Goal: Task Accomplishment & Management: Manage account settings

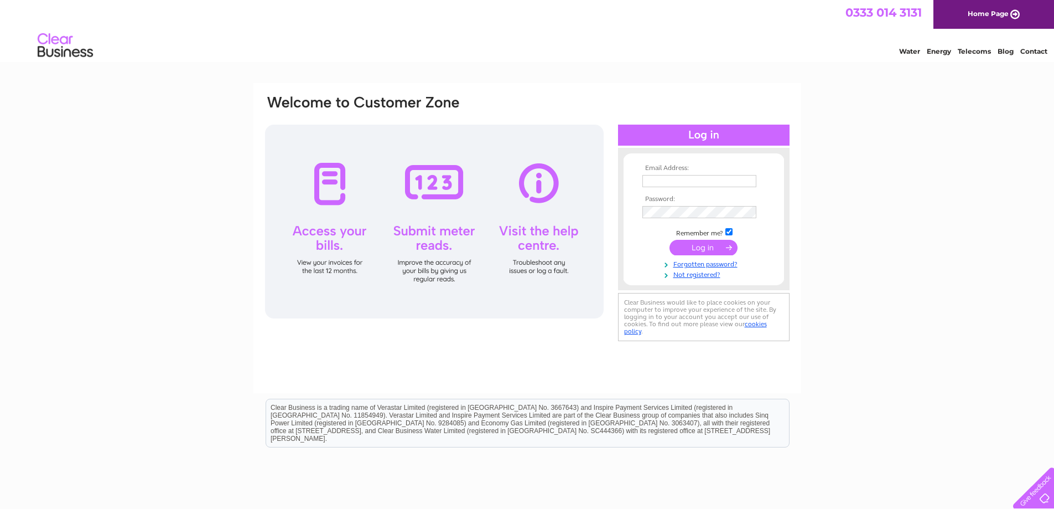
type input "barnardfarms@hotmail.co.uk"
click at [719, 252] on input "submit" at bounding box center [704, 247] width 68 height 15
click at [718, 250] on input "submit" at bounding box center [704, 247] width 68 height 15
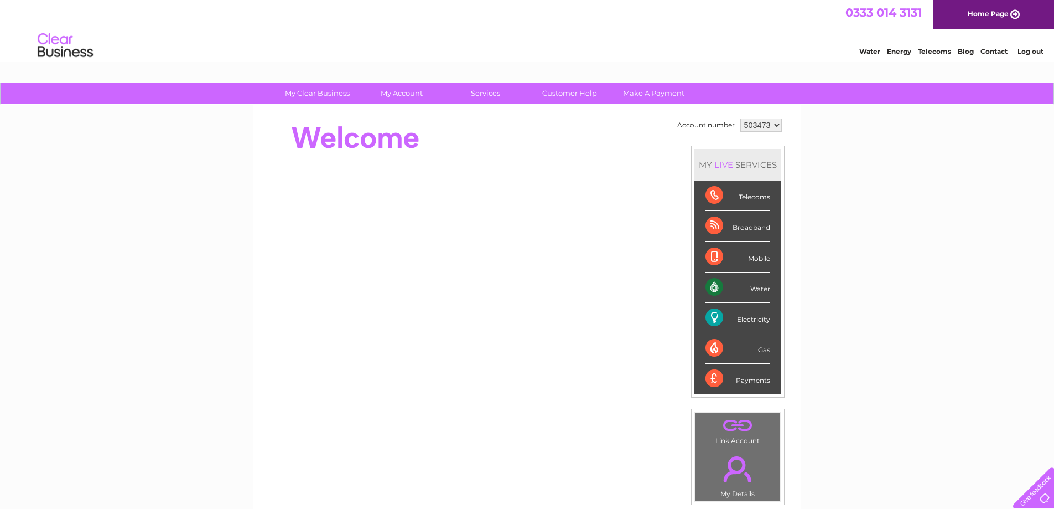
click at [713, 197] on div "Telecoms" at bounding box center [738, 195] width 65 height 30
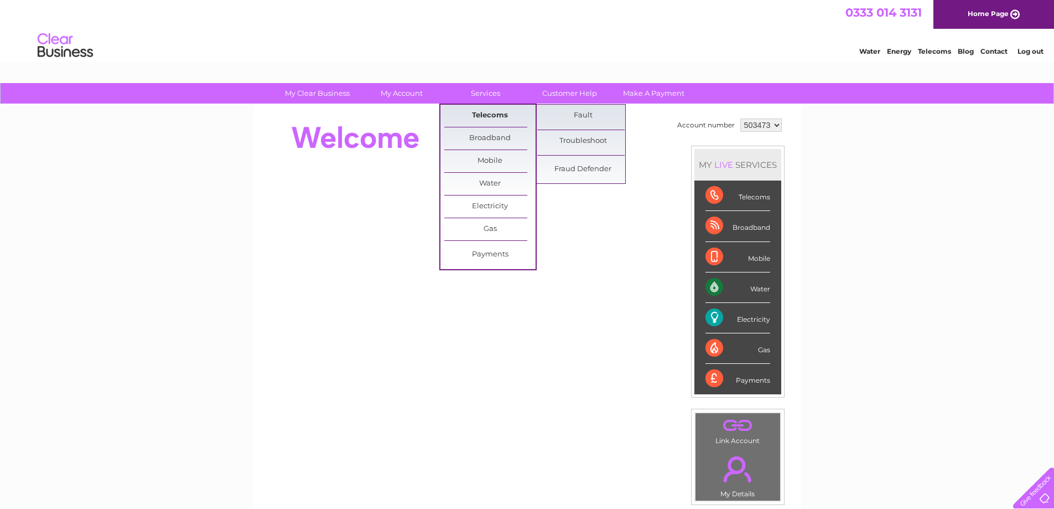
click at [492, 115] on link "Telecoms" at bounding box center [489, 116] width 91 height 22
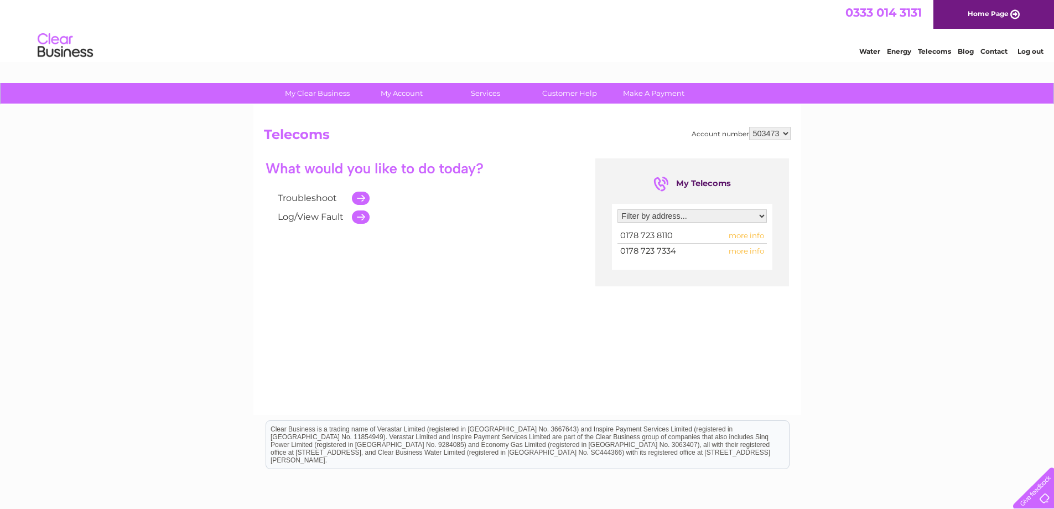
click at [652, 211] on select "Filter by address... Houghtons Farm, Gainsford End, Toppesfield, Halstead, Esse…" at bounding box center [692, 215] width 149 height 13
select select "4364"
click at [618, 209] on select "Filter by address... Houghtons Farm, Gainsford End, Toppesfield, Halstead, Esse…" at bounding box center [692, 215] width 149 height 13
click at [364, 217] on td at bounding box center [357, 217] width 23 height 19
click at [304, 217] on link "Log/View Fault" at bounding box center [311, 216] width 66 height 11
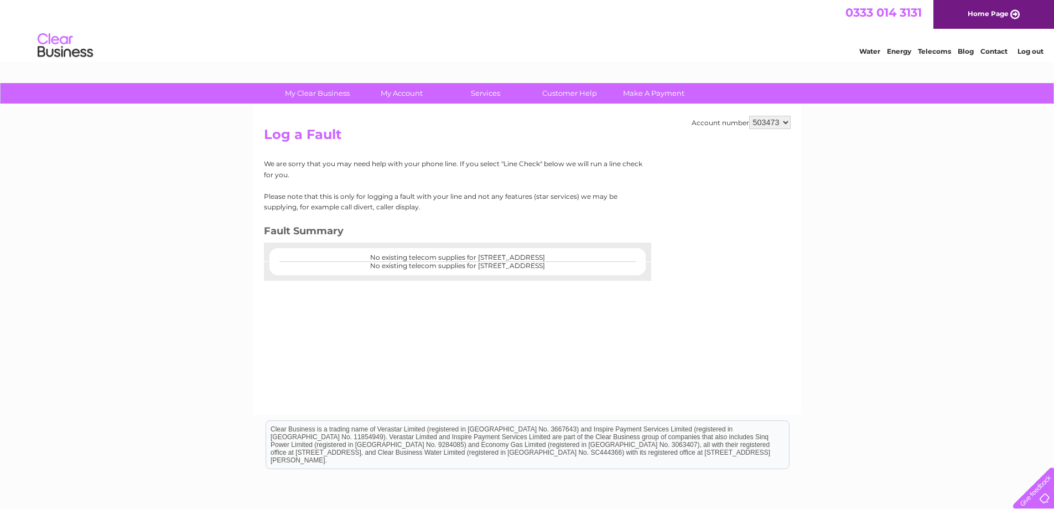
drag, startPoint x: 807, startPoint y: 126, endPoint x: 799, endPoint y: 126, distance: 8.3
click at [808, 126] on div "My Clear Business Login Details My Details My Preferences Link Account My Accou…" at bounding box center [527, 343] width 1054 height 521
click at [789, 121] on select "503473" at bounding box center [770, 122] width 42 height 13
click at [761, 121] on select "503473" at bounding box center [770, 122] width 42 height 13
click at [597, 95] on link "Customer Help" at bounding box center [569, 93] width 91 height 20
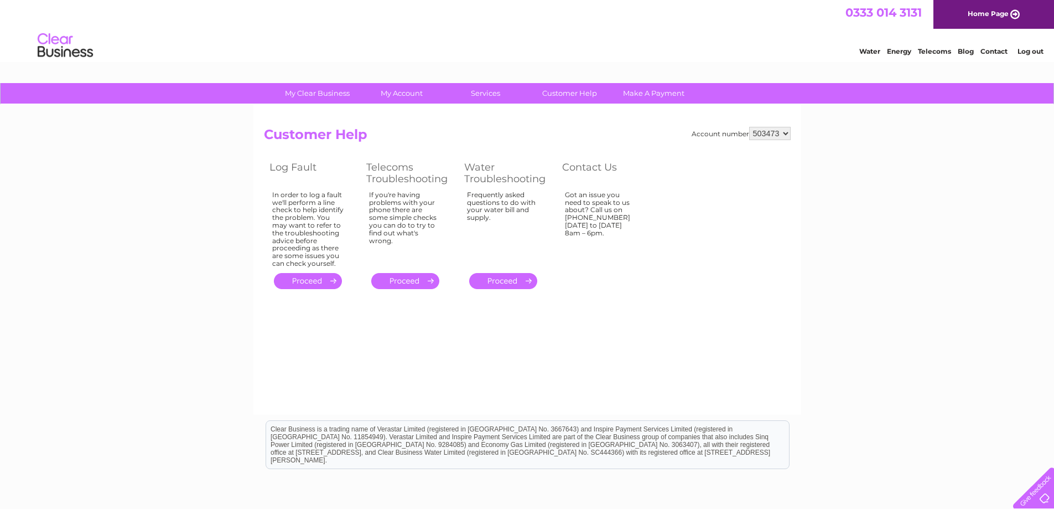
click at [408, 284] on link "." at bounding box center [405, 281] width 68 height 16
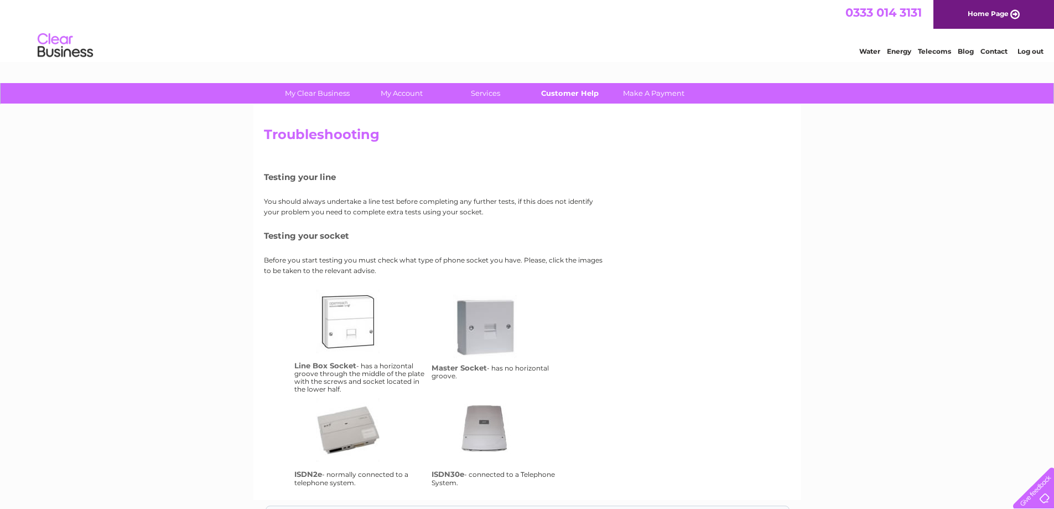
click at [562, 94] on link "Customer Help" at bounding box center [569, 93] width 91 height 20
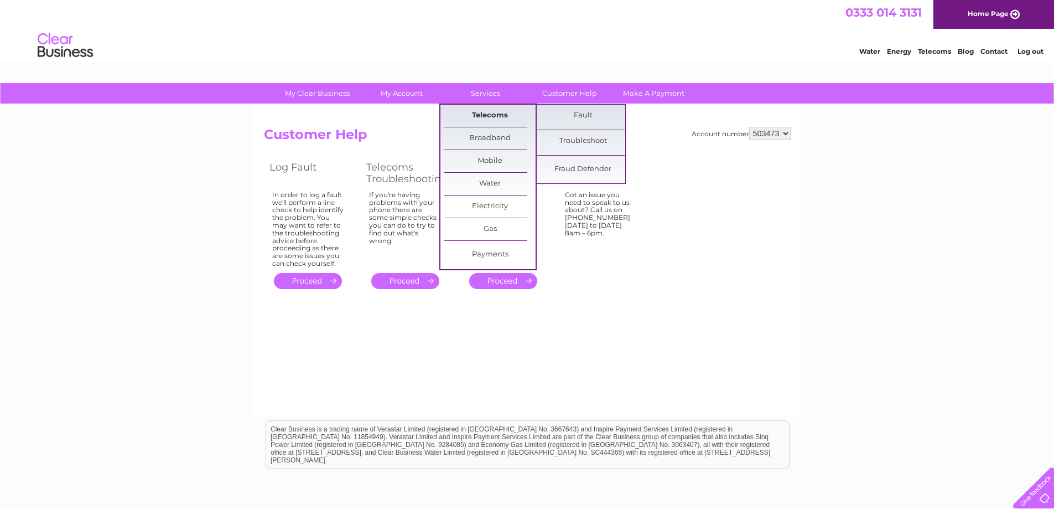
click at [488, 111] on link "Telecoms" at bounding box center [489, 116] width 91 height 22
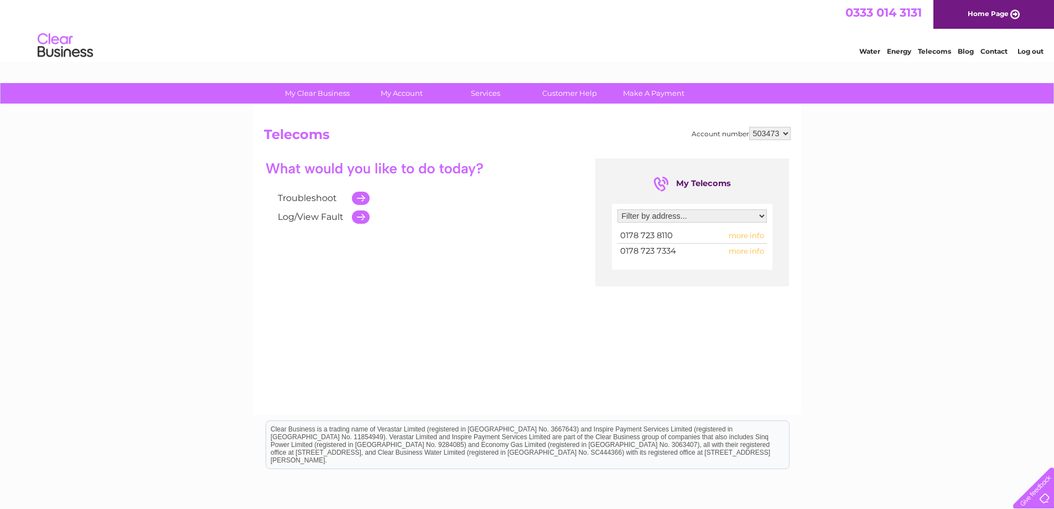
click at [743, 251] on span "more info" at bounding box center [746, 250] width 35 height 9
click at [751, 250] on span "more info" at bounding box center [746, 250] width 35 height 9
drag, startPoint x: 624, startPoint y: 255, endPoint x: 680, endPoint y: 258, distance: 56.5
click at [680, 258] on td "0178 723 7334" at bounding box center [663, 251] width 90 height 15
click at [681, 258] on td "0178 723 7334" at bounding box center [663, 251] width 90 height 15
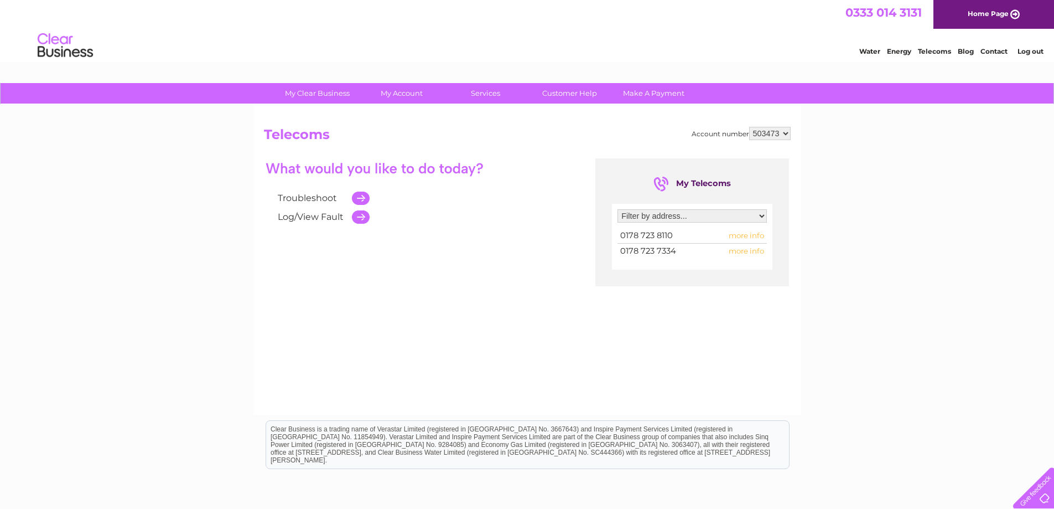
click at [748, 253] on span "more info" at bounding box center [746, 250] width 35 height 9
click at [748, 252] on span "more info" at bounding box center [746, 250] width 35 height 9
click at [747, 252] on span "more info" at bounding box center [746, 250] width 35 height 9
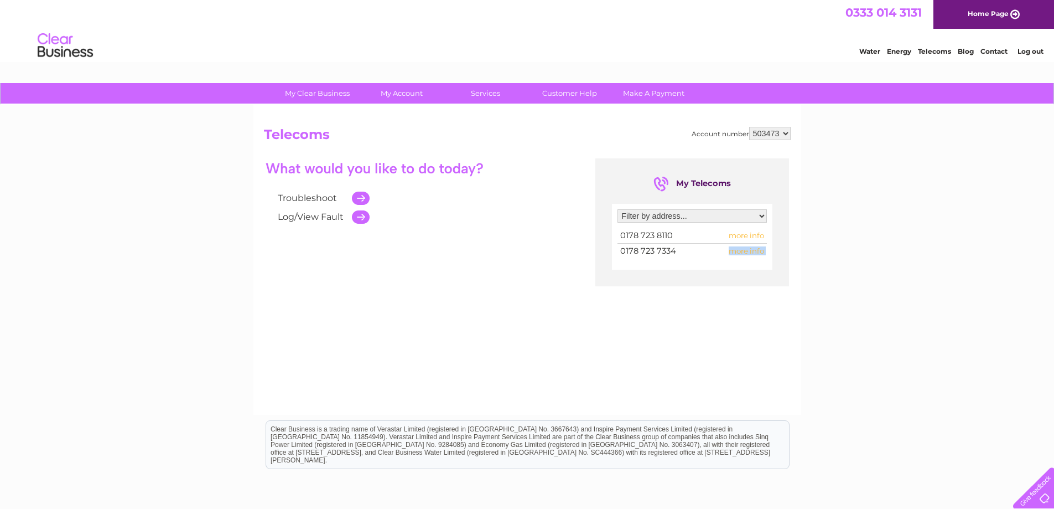
click at [747, 252] on span "more info" at bounding box center [746, 250] width 35 height 9
click at [694, 309] on div "Troubleshoot Log/View Fault My Telecoms Filter by address... Houghtons Farm, Ga…" at bounding box center [527, 266] width 527 height 216
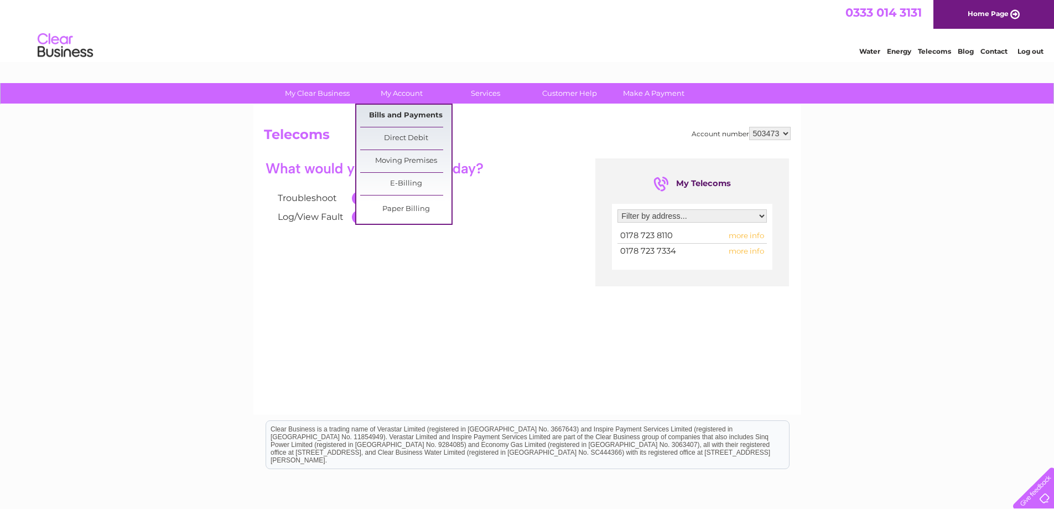
click at [407, 118] on link "Bills and Payments" at bounding box center [405, 116] width 91 height 22
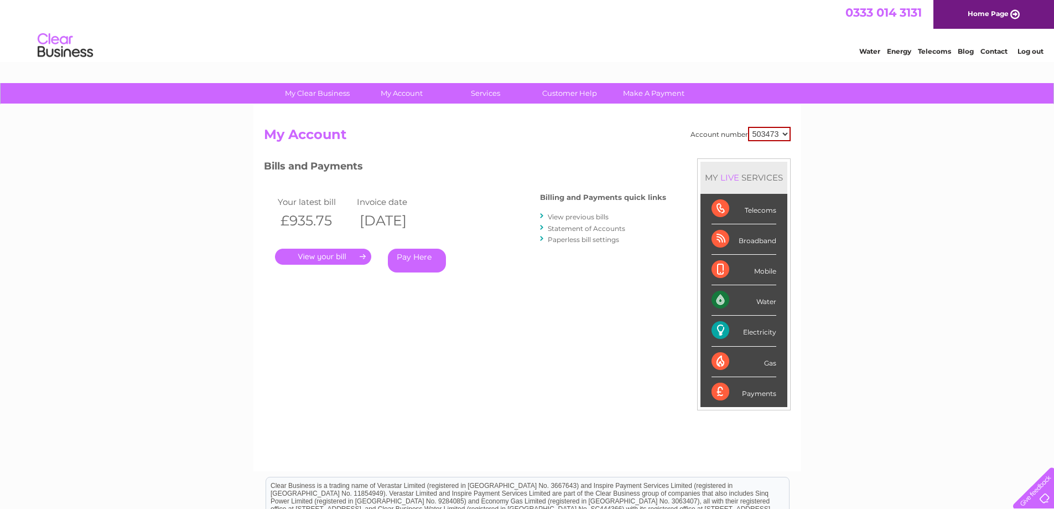
click at [313, 253] on link "." at bounding box center [323, 256] width 96 height 16
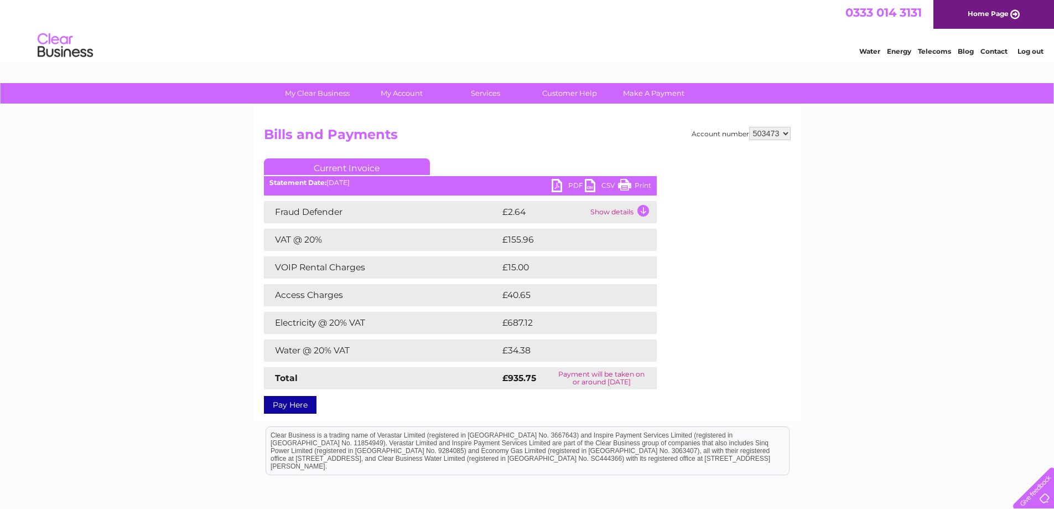
scroll to position [55, 0]
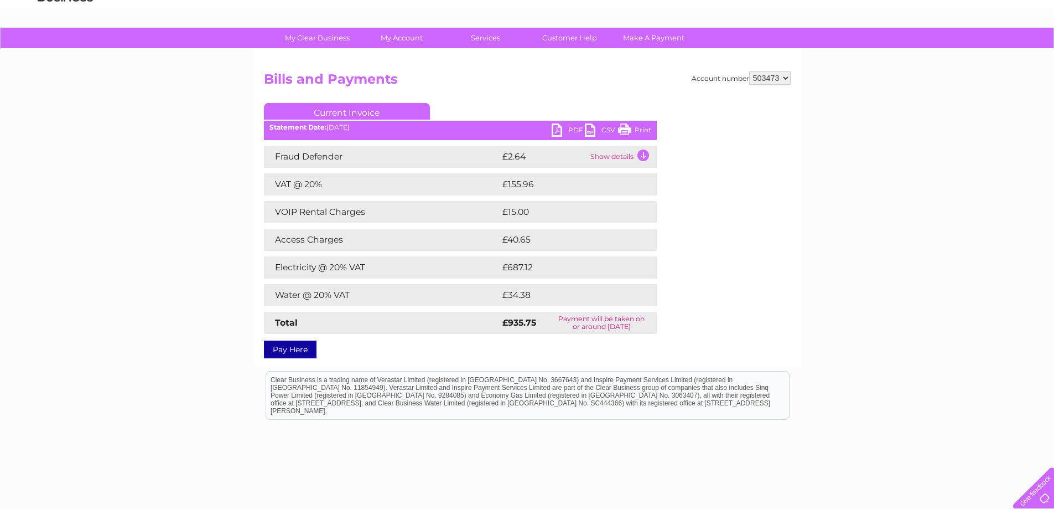
click at [571, 128] on link "PDF" at bounding box center [568, 131] width 33 height 16
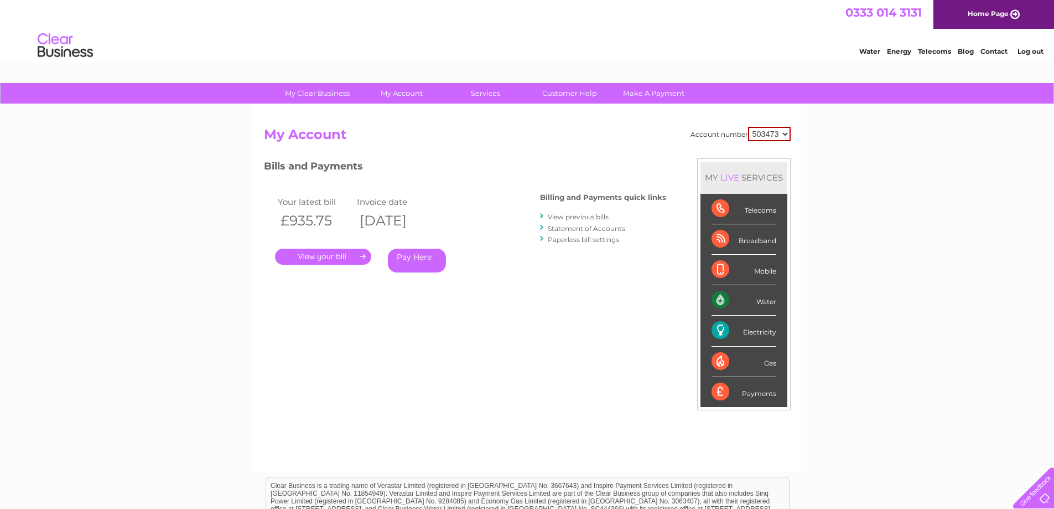
click at [563, 214] on link "View previous bills" at bounding box center [578, 217] width 61 height 8
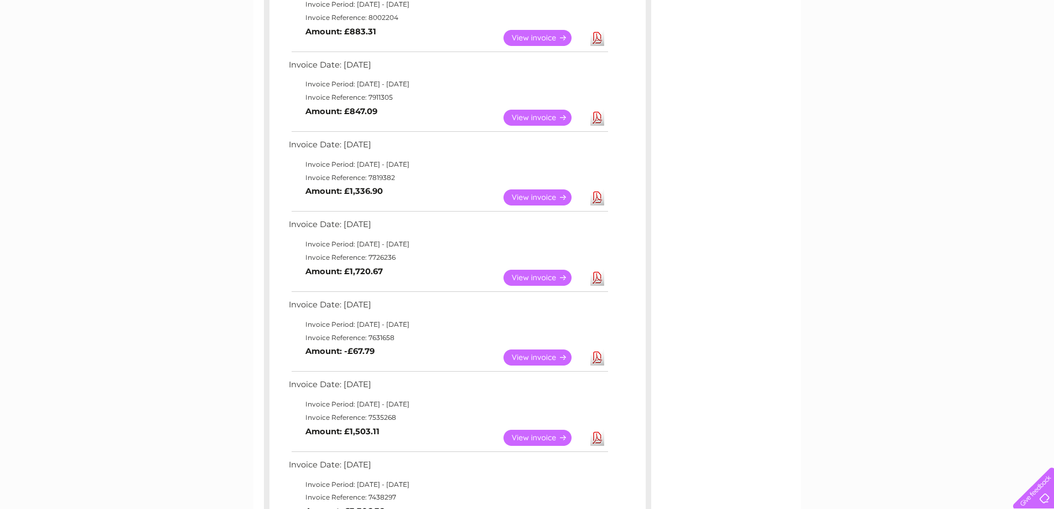
scroll to position [609, 0]
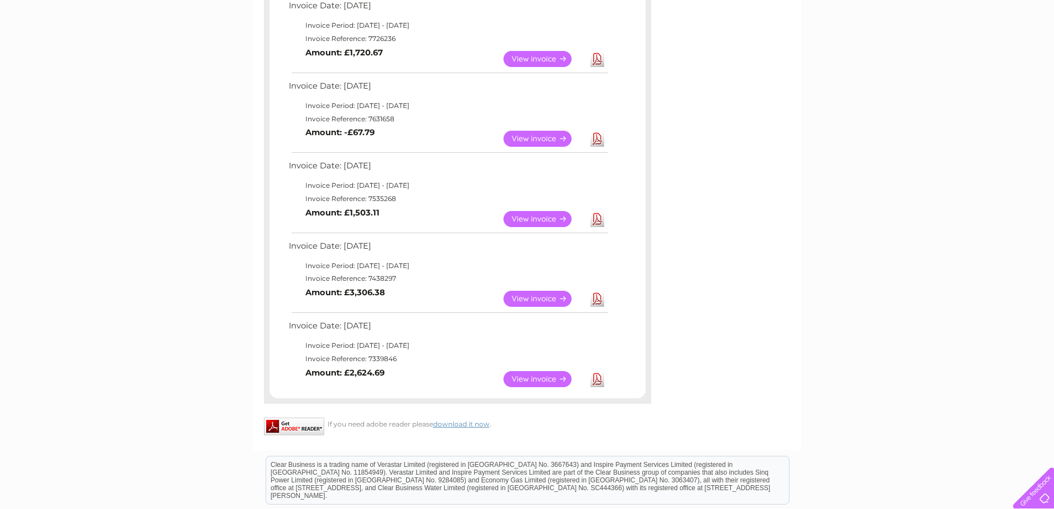
click at [600, 302] on link "Download" at bounding box center [597, 299] width 14 height 16
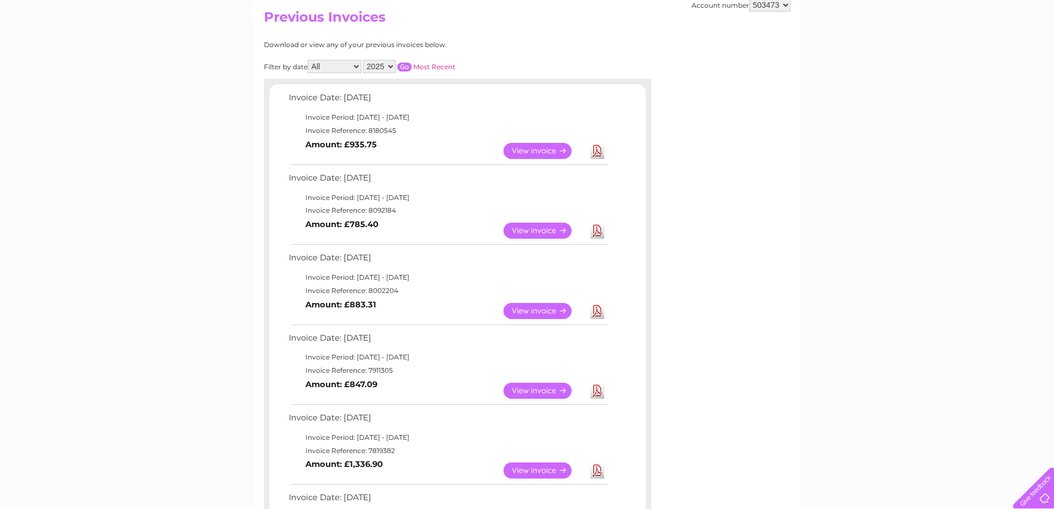
scroll to position [0, 0]
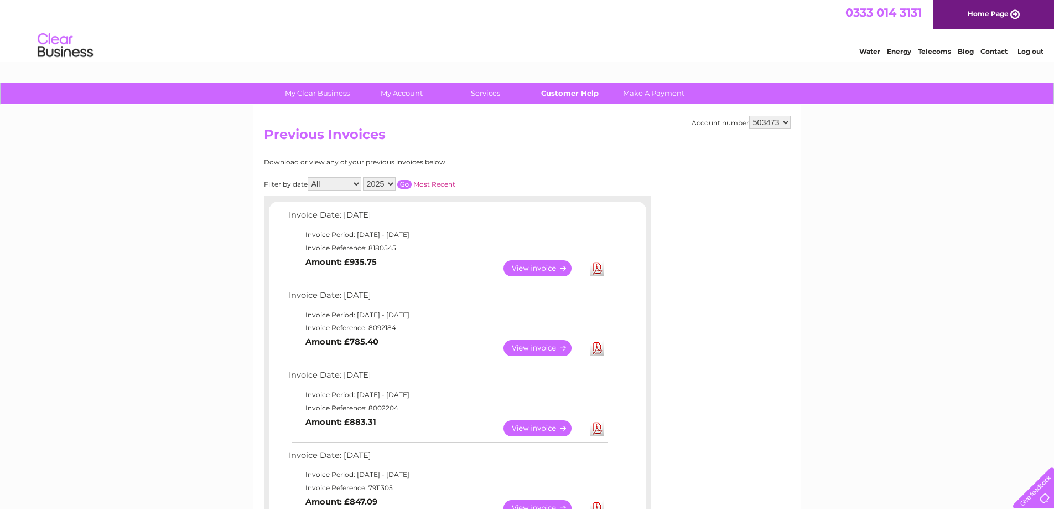
click at [562, 86] on link "Customer Help" at bounding box center [569, 93] width 91 height 20
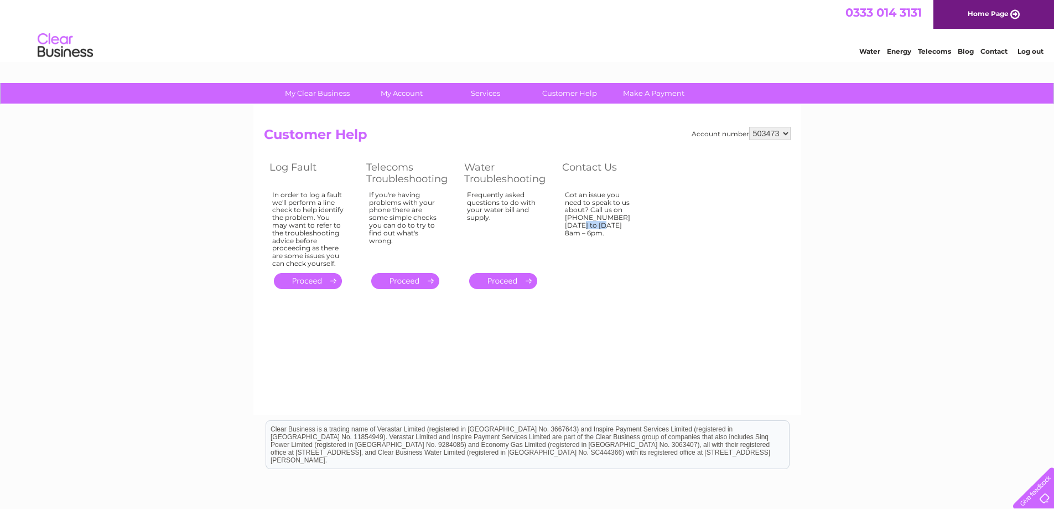
drag, startPoint x: 610, startPoint y: 213, endPoint x: 575, endPoint y: 217, distance: 35.1
click at [575, 217] on div "Got an issue you need to speak to us about? Call us on 0333 014 3131 Monday to …" at bounding box center [601, 227] width 72 height 72
click at [579, 218] on div "Got an issue you need to speak to us about? Call us on 0333 014 3131 Monday to …" at bounding box center [601, 227] width 72 height 72
drag, startPoint x: 608, startPoint y: 215, endPoint x: 564, endPoint y: 218, distance: 43.8
click at [564, 218] on td "Got an issue you need to speak to us about? Call us on 0333 014 3131 Monday to …" at bounding box center [605, 229] width 97 height 82
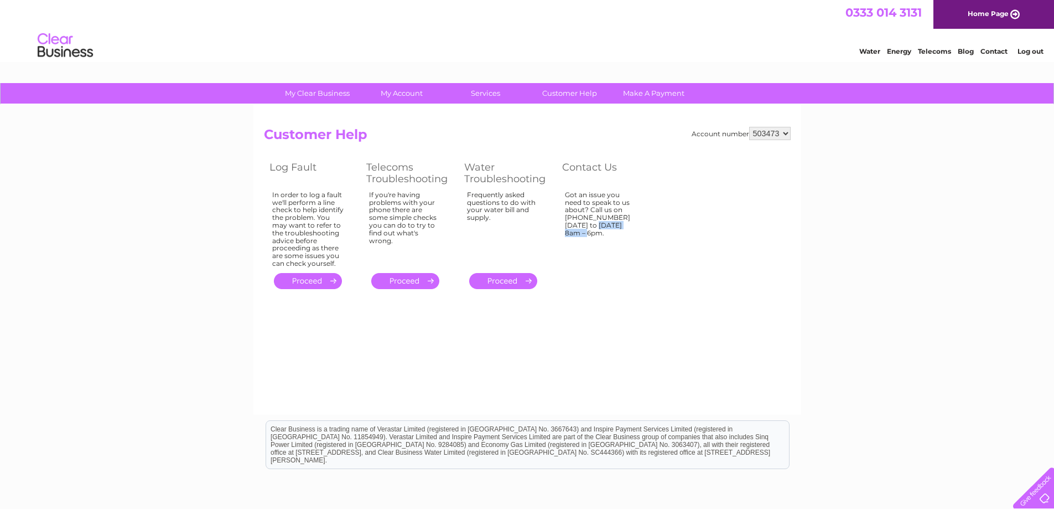
click at [323, 283] on link "." at bounding box center [308, 281] width 68 height 16
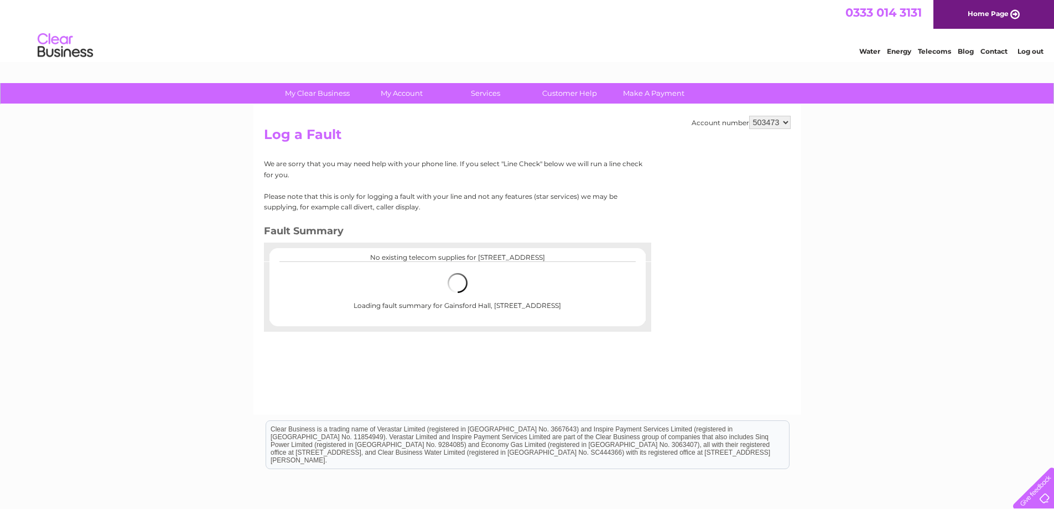
click at [460, 255] on center "No existing telecom supplies for [STREET_ADDRESS]" at bounding box center [458, 257] width 354 height 8
click at [460, 254] on center "No existing telecom supplies for [STREET_ADDRESS]" at bounding box center [458, 257] width 354 height 8
